Goal: Task Accomplishment & Management: Manage account settings

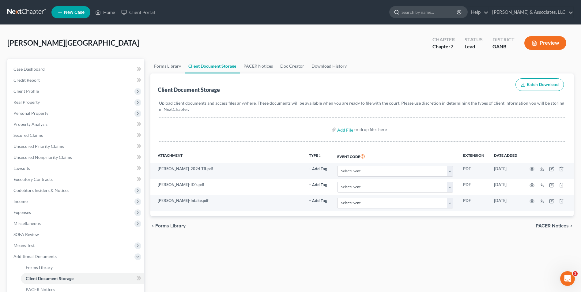
click at [416, 13] on input "search" at bounding box center [429, 11] width 56 height 11
type input "[PERSON_NAME]"
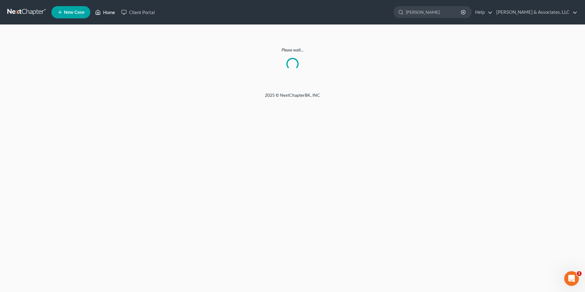
click at [109, 13] on link "Home" at bounding box center [105, 12] width 26 height 11
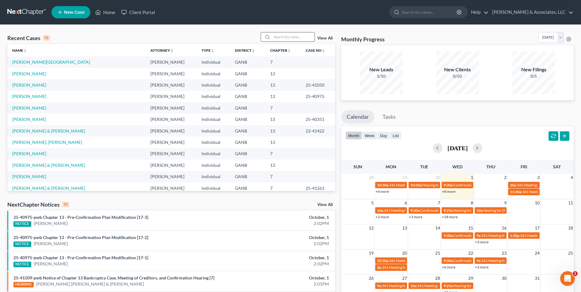
click at [288, 39] on input "search" at bounding box center [292, 36] width 43 height 9
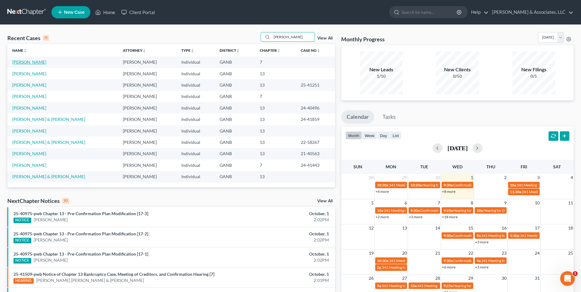
type input "[PERSON_NAME],"
click at [38, 63] on link "[PERSON_NAME]" at bounding box center [29, 61] width 34 height 5
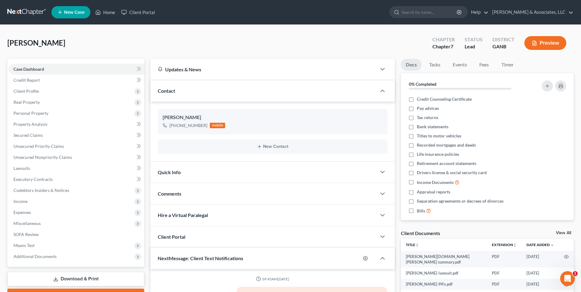
scroll to position [15, 0]
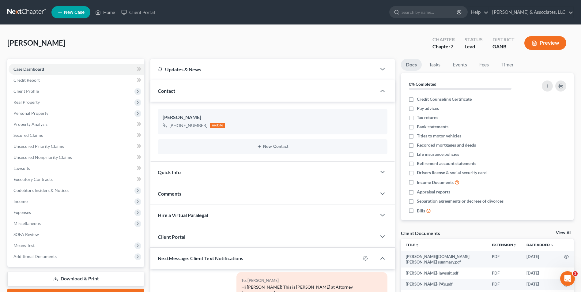
click at [558, 232] on link "View All" at bounding box center [563, 233] width 15 height 4
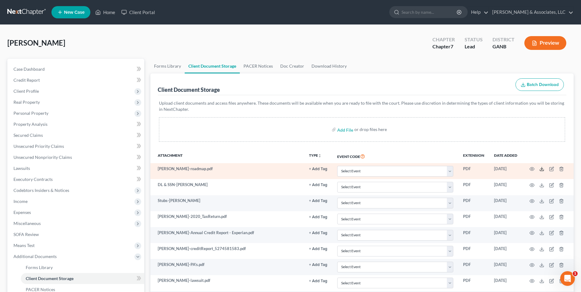
click at [541, 168] on icon at bounding box center [541, 168] width 5 height 5
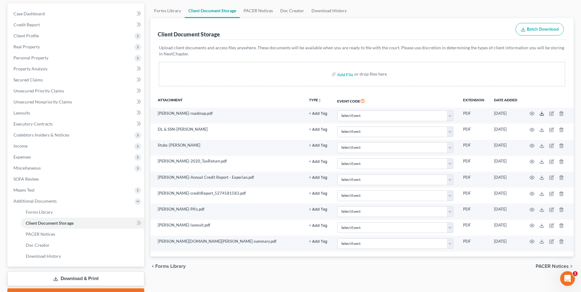
scroll to position [56, 0]
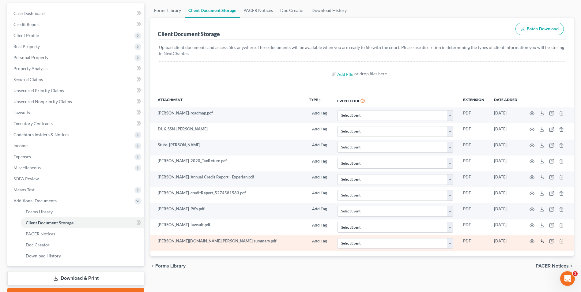
click at [540, 241] on icon at bounding box center [541, 241] width 5 height 5
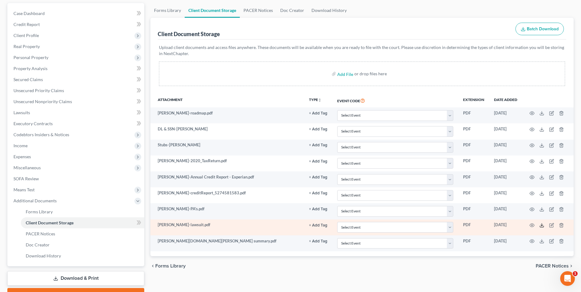
click at [541, 226] on icon at bounding box center [541, 225] width 5 height 5
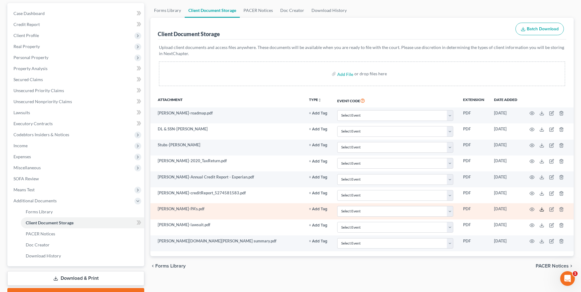
click at [540, 209] on icon at bounding box center [541, 209] width 5 height 5
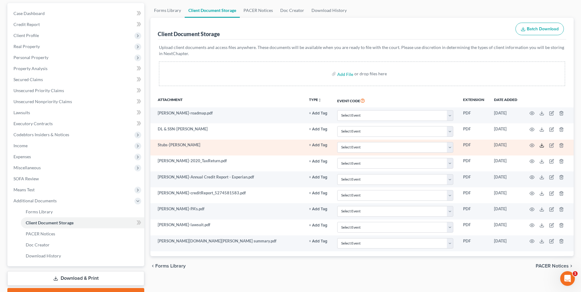
click at [541, 144] on icon at bounding box center [541, 145] width 5 height 5
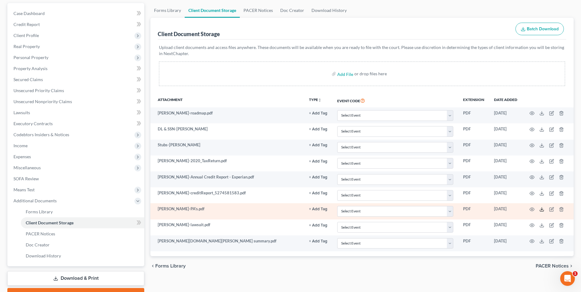
click at [542, 211] on icon at bounding box center [541, 209] width 5 height 5
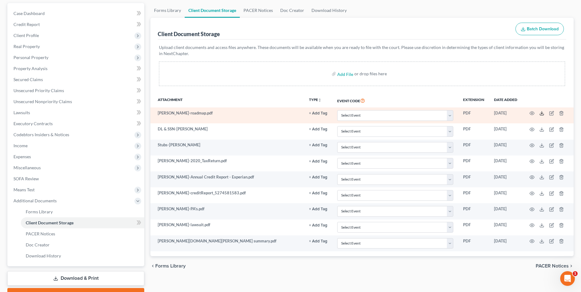
click at [541, 114] on icon at bounding box center [541, 113] width 5 height 5
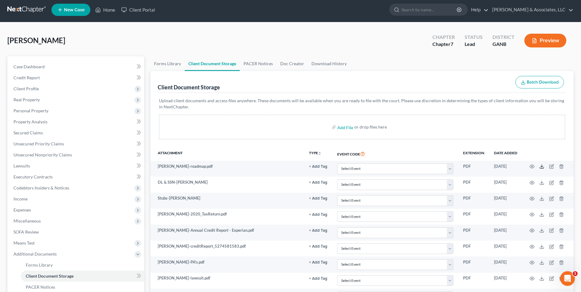
scroll to position [0, 0]
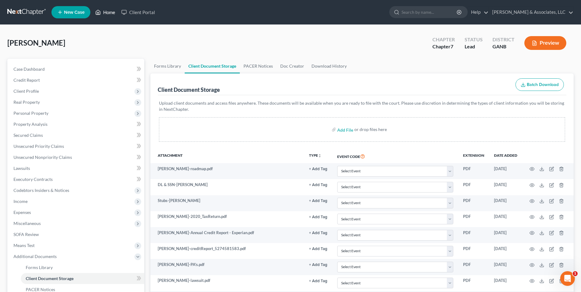
click at [109, 14] on link "Home" at bounding box center [105, 12] width 26 height 11
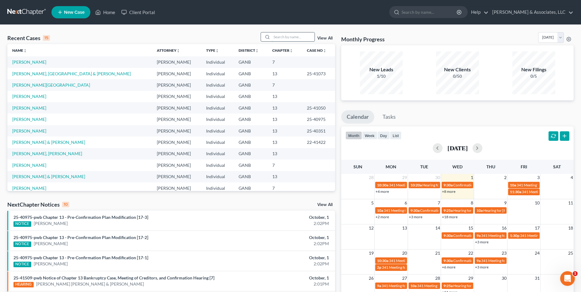
click at [280, 40] on input "search" at bounding box center [292, 36] width 43 height 9
type input "[PERSON_NAME]"
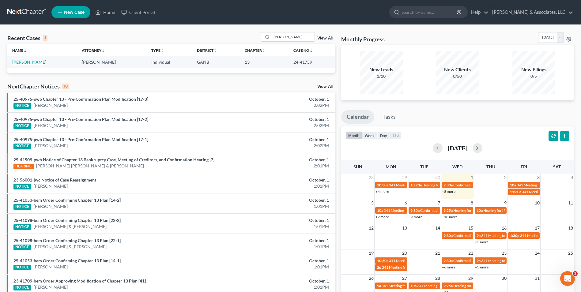
click at [38, 63] on link "[PERSON_NAME]" at bounding box center [29, 61] width 34 height 5
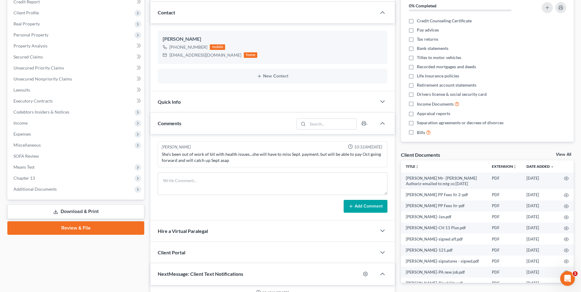
scroll to position [79, 0]
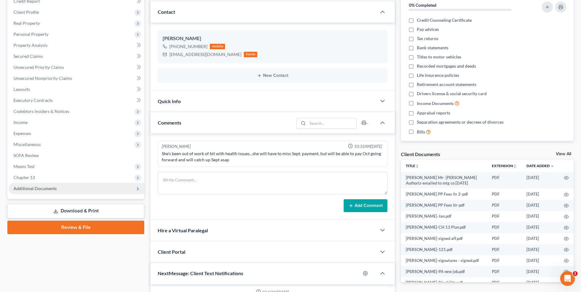
click at [136, 189] on icon at bounding box center [137, 188] width 5 height 5
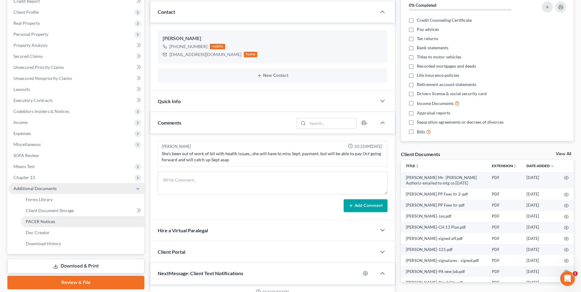
click at [91, 223] on link "PACER Notices" at bounding box center [82, 221] width 123 height 11
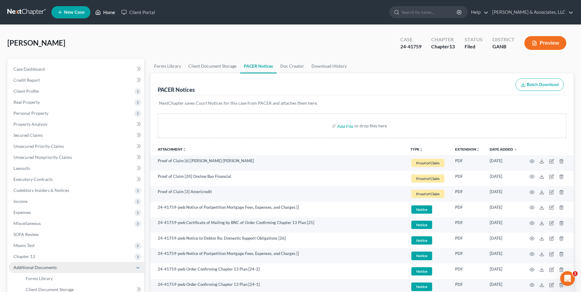
click at [111, 13] on link "Home" at bounding box center [105, 12] width 26 height 11
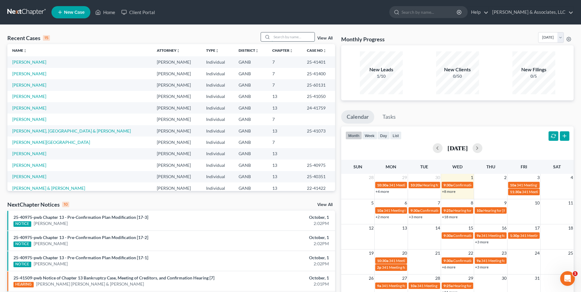
click at [274, 37] on input "search" at bounding box center [292, 36] width 43 height 9
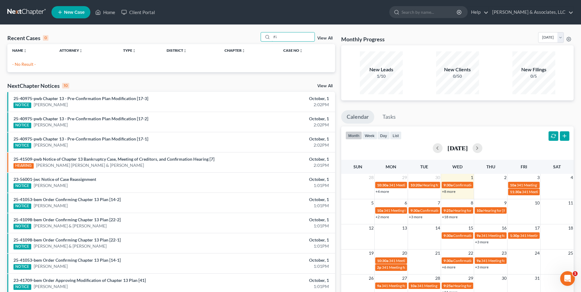
type input "F"
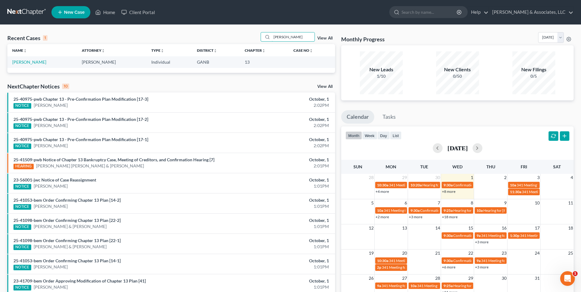
type input "[PERSON_NAME]"
click at [31, 62] on link "[PERSON_NAME]" at bounding box center [29, 61] width 34 height 5
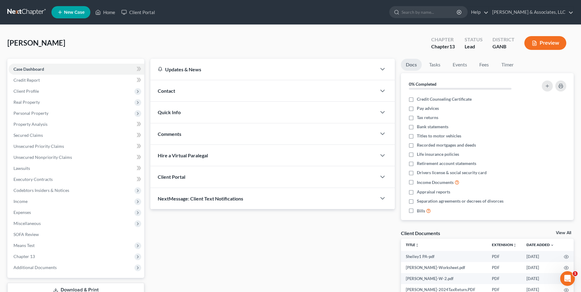
click at [557, 232] on link "View All" at bounding box center [563, 233] width 15 height 4
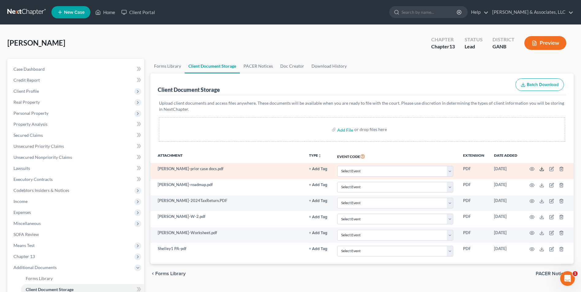
click at [542, 167] on icon at bounding box center [541, 168] width 5 height 5
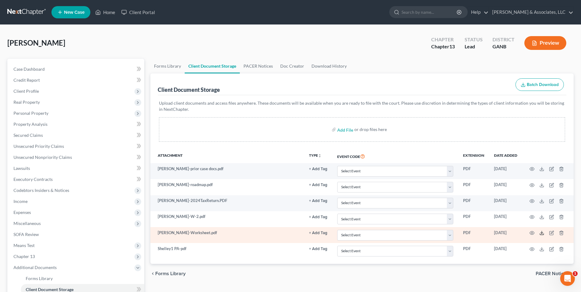
click at [540, 233] on icon at bounding box center [541, 232] width 5 height 5
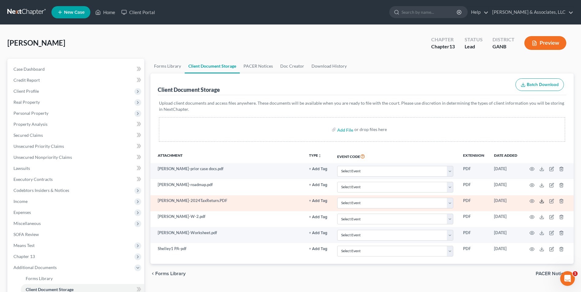
click at [541, 200] on line at bounding box center [541, 200] width 0 height 2
